Goal: Ask a question

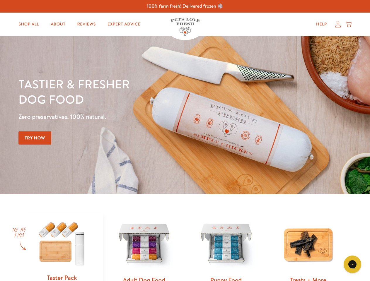
click at [185, 141] on div "Tastier & fresher dog food Zero preservatives. 100% natural. Try Now" at bounding box center [129, 114] width 222 height 77
click at [352, 265] on icon "Gorgias live chat" at bounding box center [352, 265] width 6 height 6
